Goal: Find specific page/section: Find specific page/section

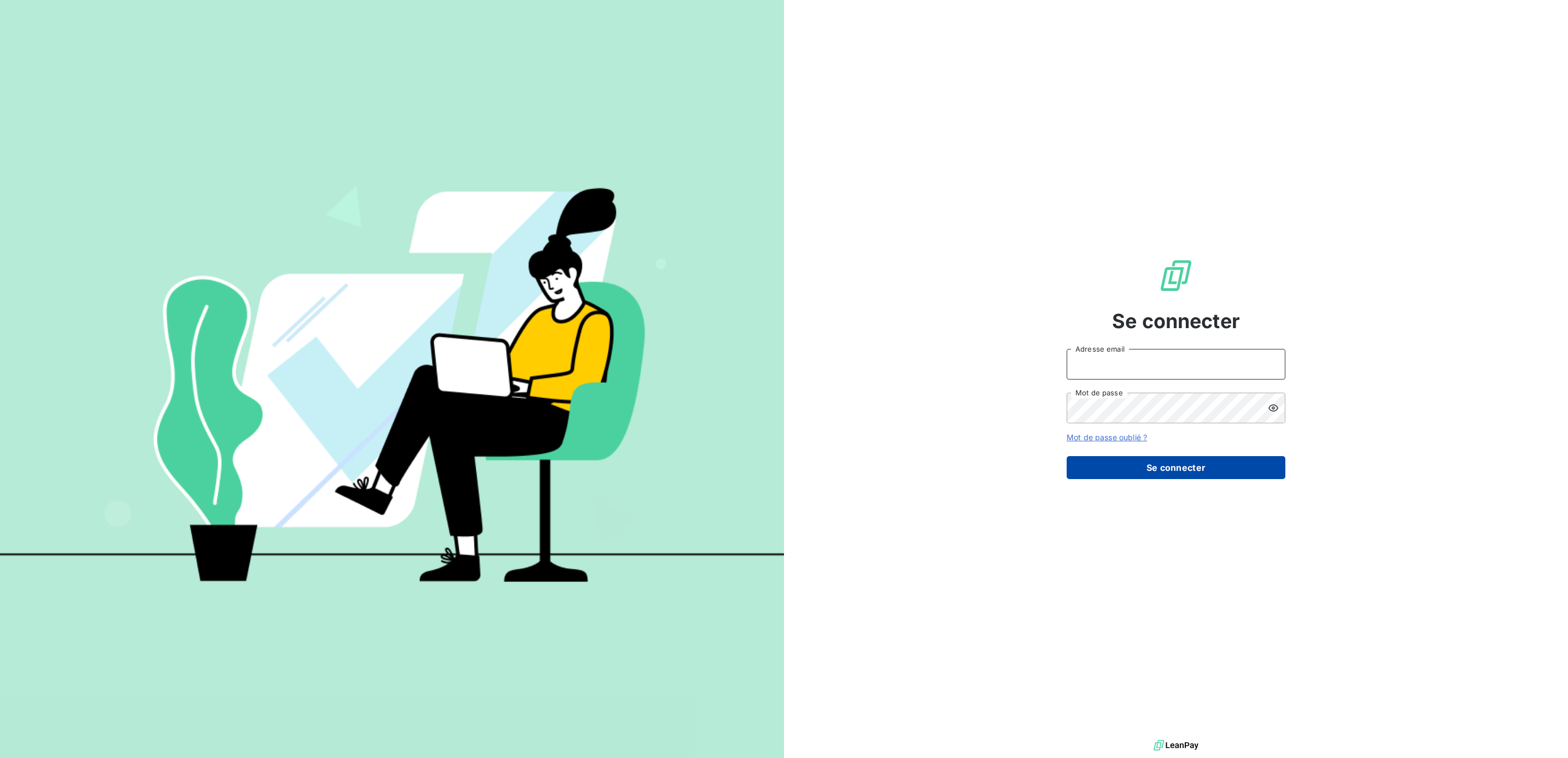
type input "[EMAIL_ADDRESS][PERSON_NAME][DOMAIN_NAME]"
click at [1137, 466] on button "Se connecter" at bounding box center [1175, 468] width 219 height 23
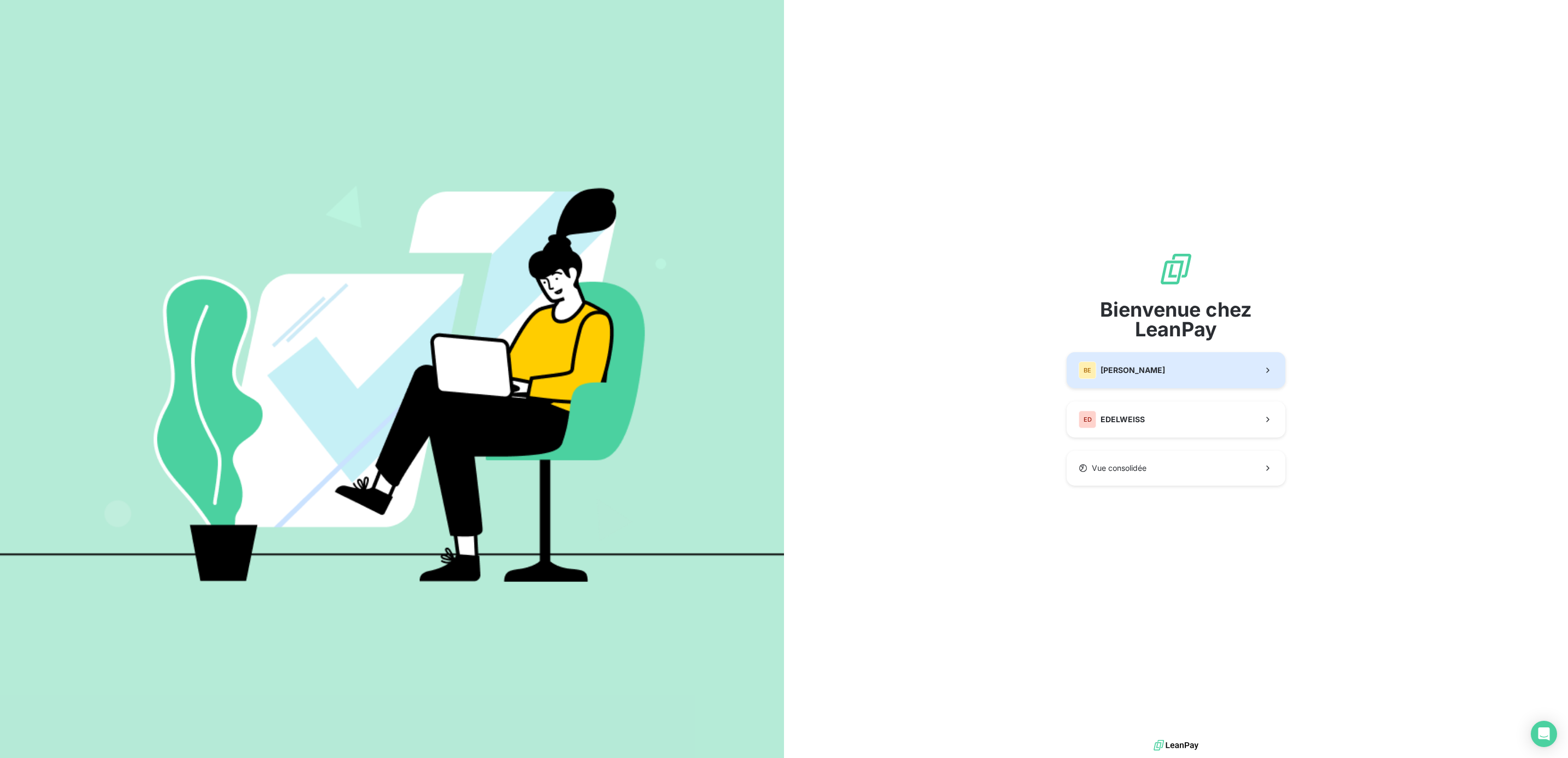
click at [1157, 368] on button "BE [PERSON_NAME]" at bounding box center [1175, 370] width 219 height 36
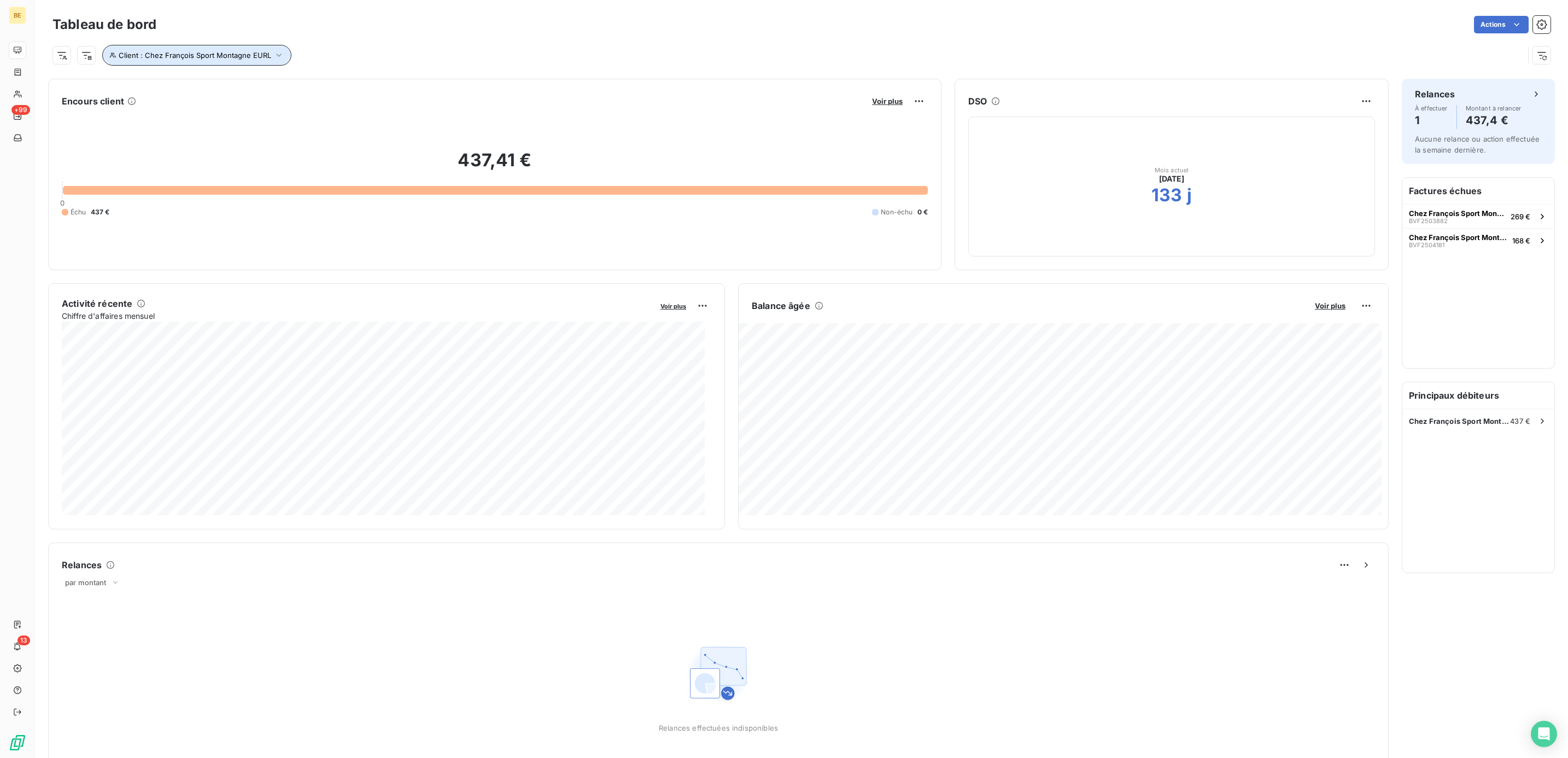
click at [163, 59] on span "Client : Chez François Sport Montagne EURL" at bounding box center [195, 55] width 153 height 9
drag, startPoint x: 285, startPoint y: 81, endPoint x: 443, endPoint y: 91, distance: 158.3
click at [443, 91] on body "BE +99 13 Tableau de bord Actions Client : Chez François Sport Montagne EURL En…" at bounding box center [784, 379] width 1568 height 758
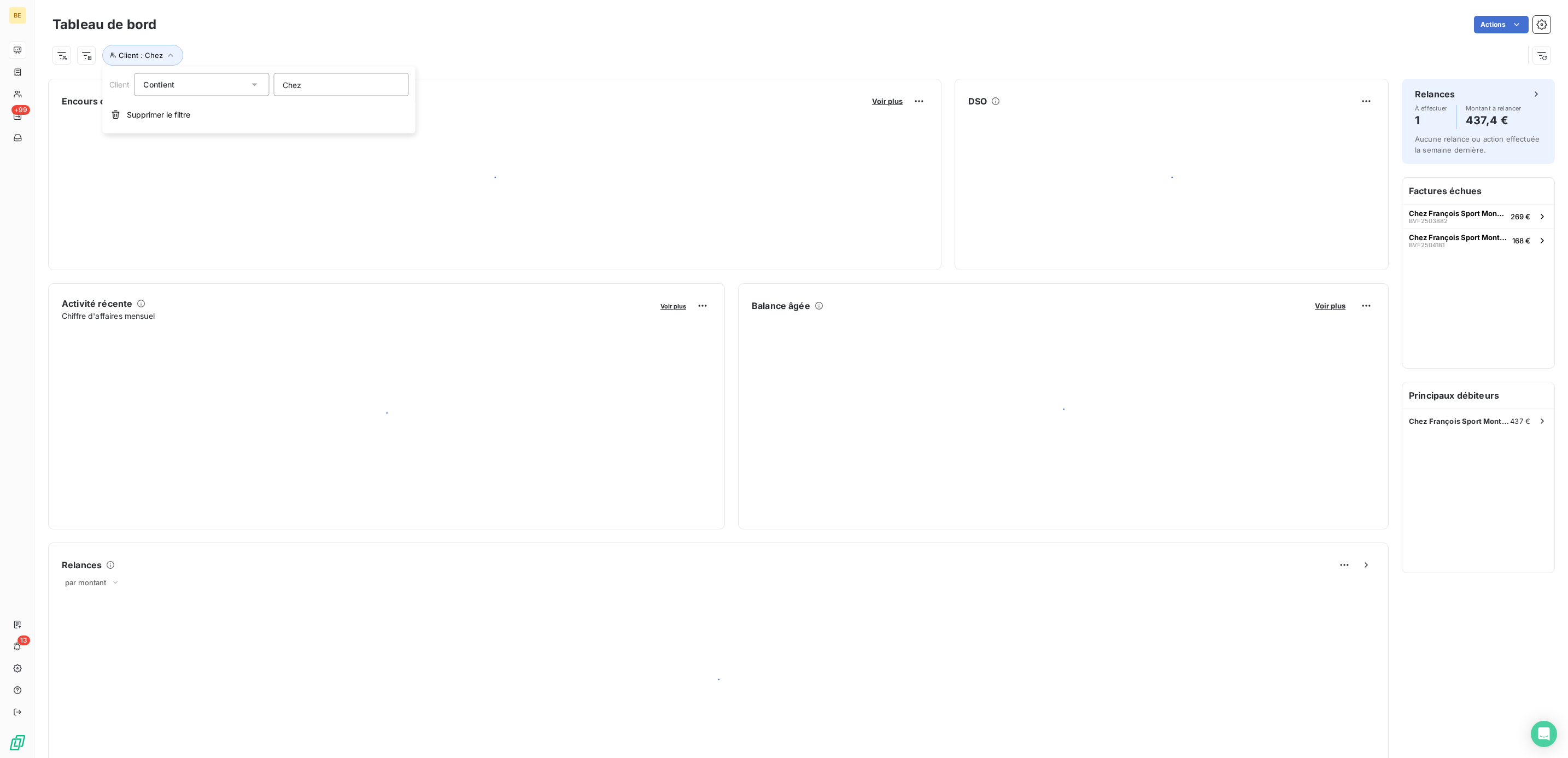
scroll to position [0, 0]
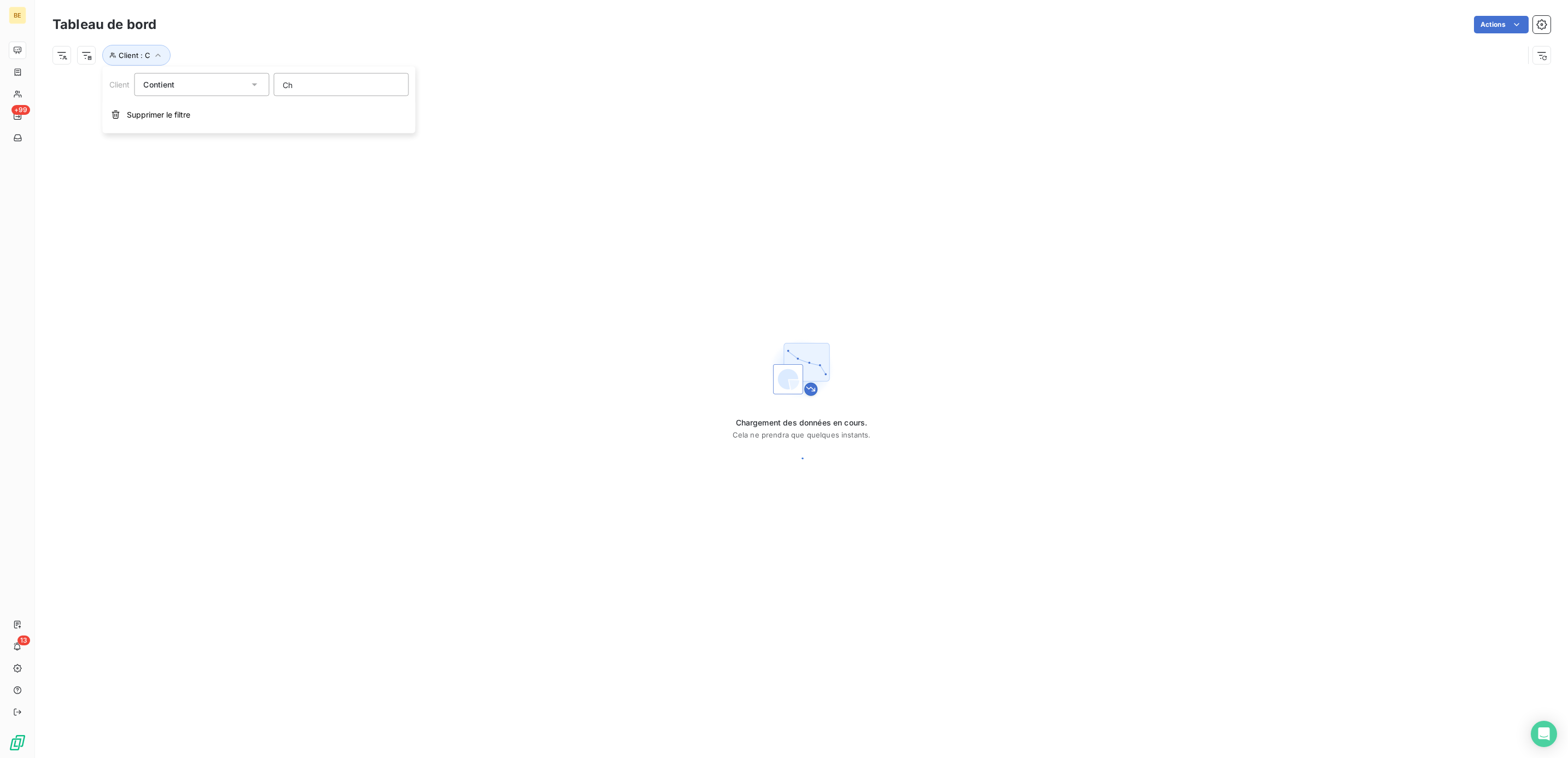
type input "C"
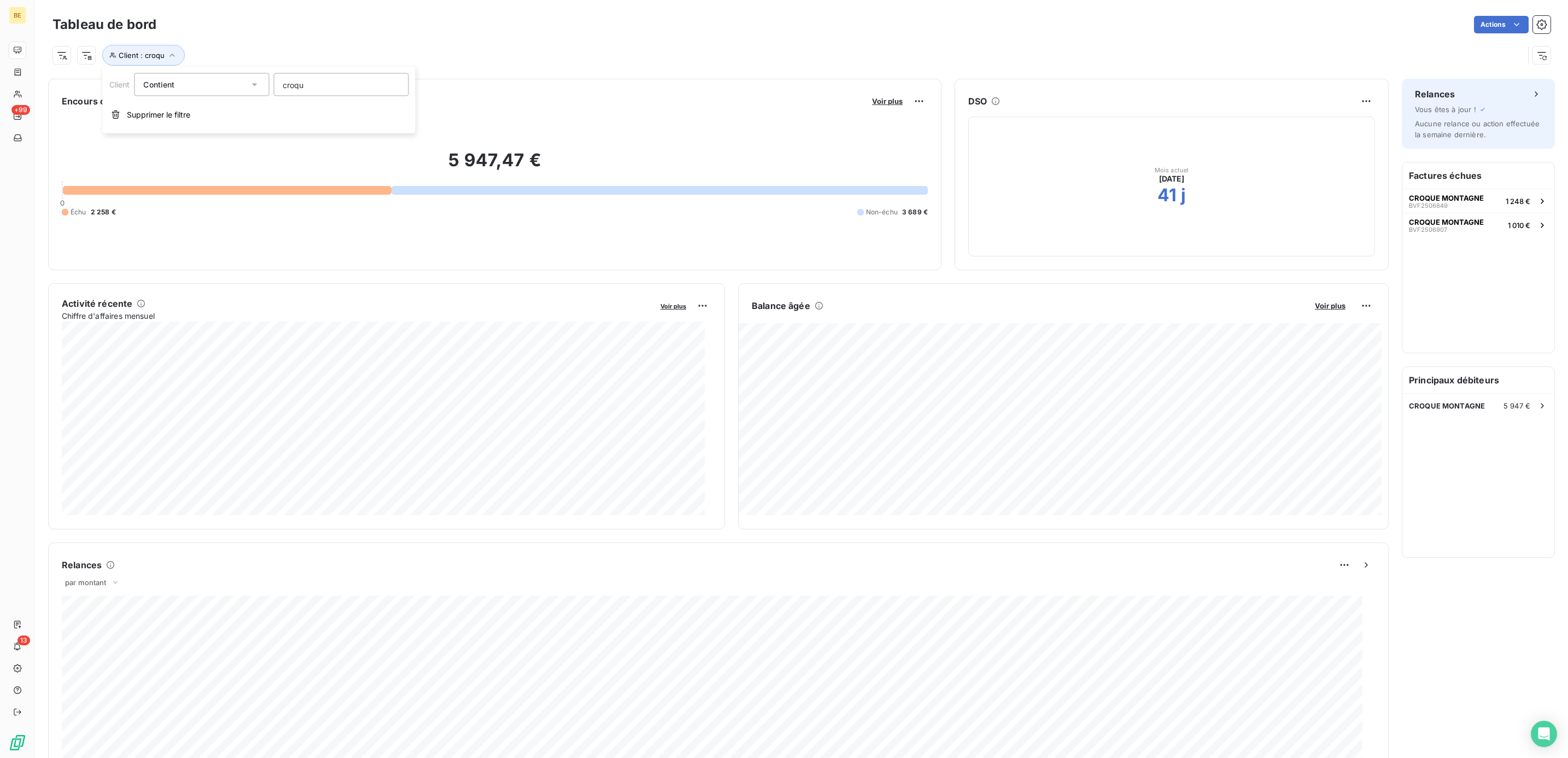
type input "croque"
click at [1486, 404] on div "CROQUE MONTAGNE 5 947 €" at bounding box center [1479, 406] width 152 height 24
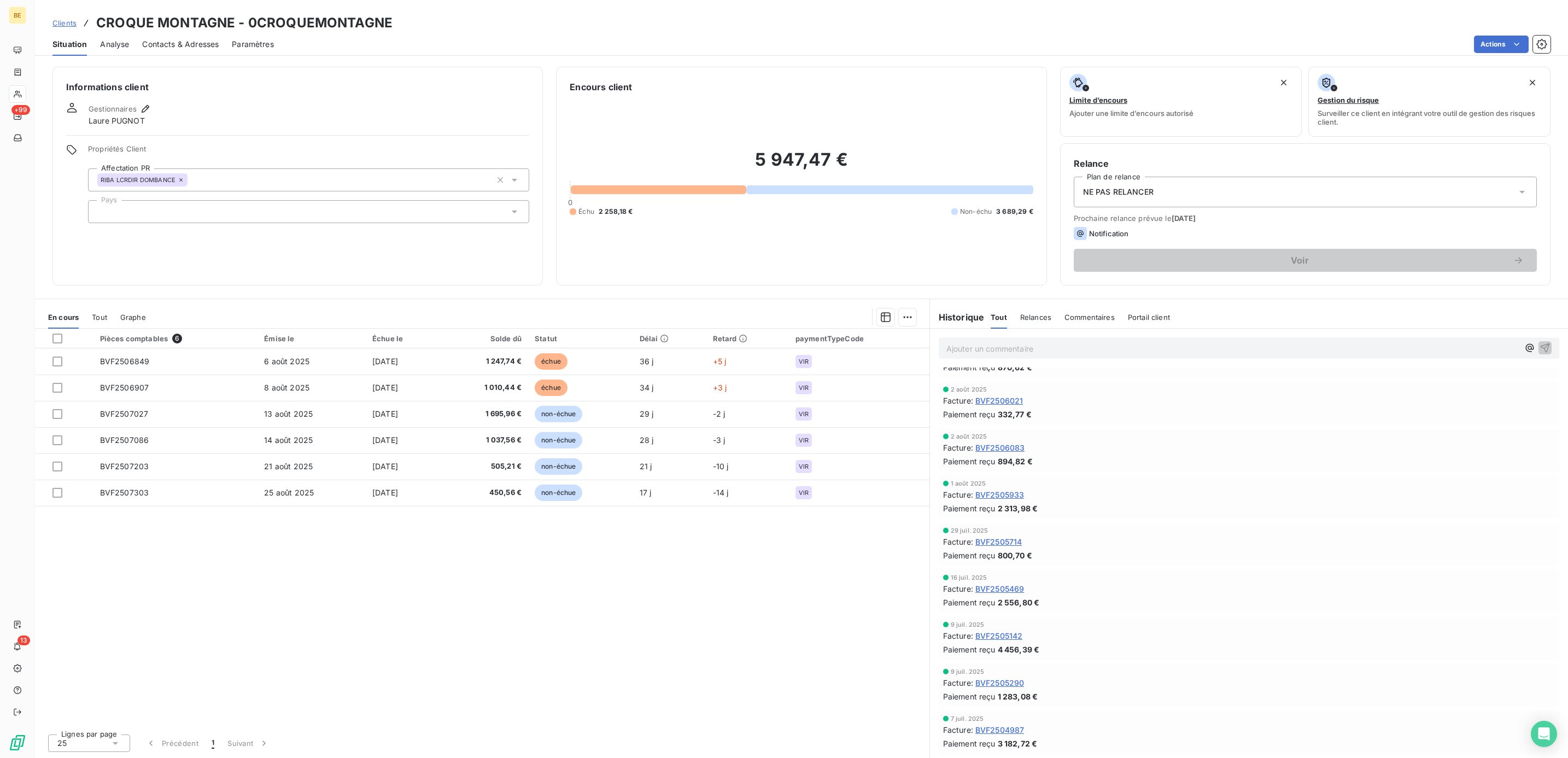
scroll to position [164, 0]
